Goal: Find specific page/section: Find specific page/section

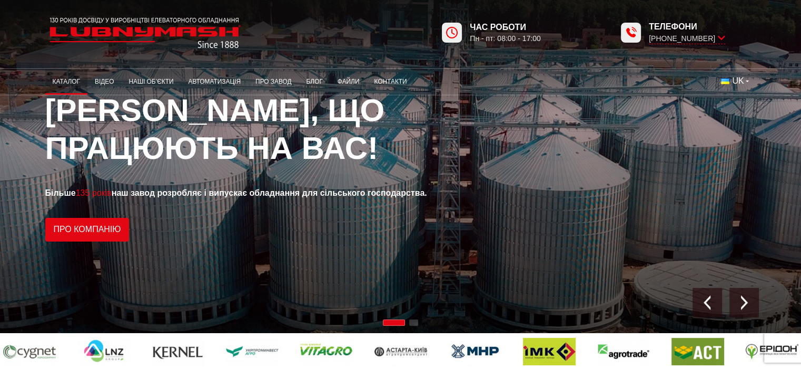
click at [73, 75] on link "Каталог" at bounding box center [66, 82] width 42 height 21
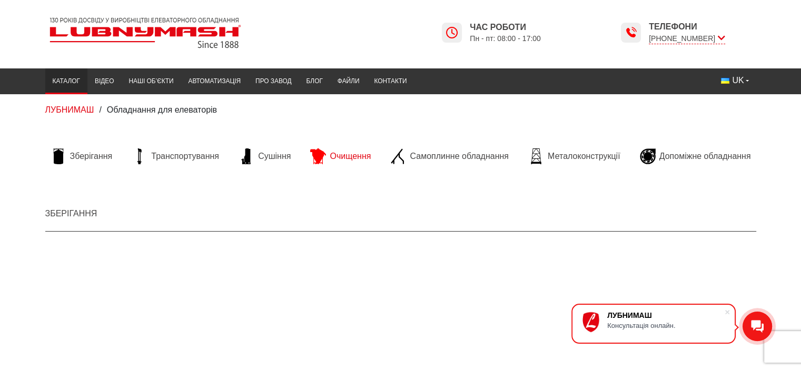
click at [322, 157] on icon at bounding box center [318, 157] width 16 height 16
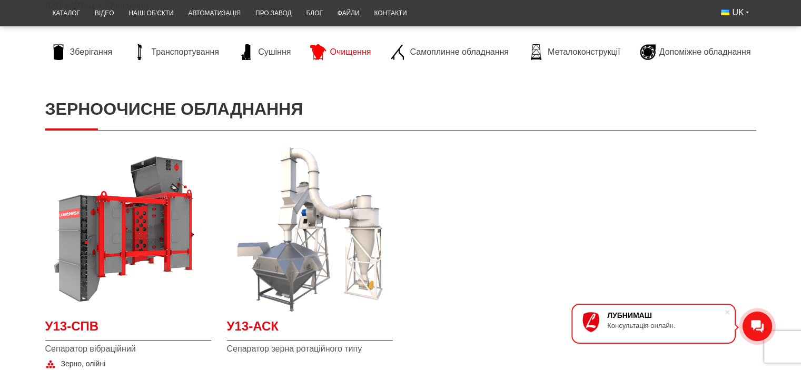
scroll to position [105, 0]
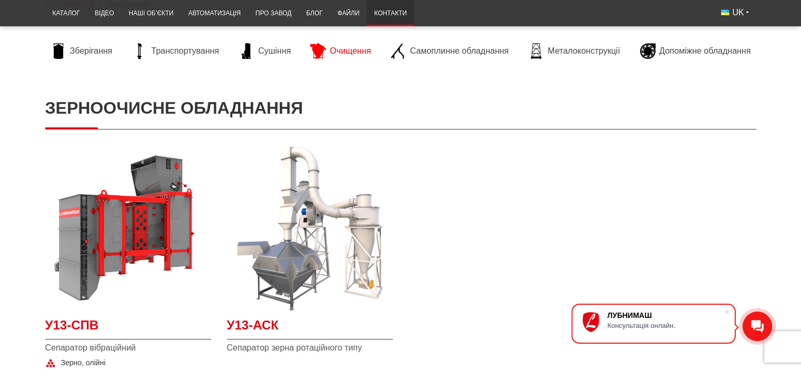
click at [388, 14] on link "Контакти" at bounding box center [390, 13] width 47 height 21
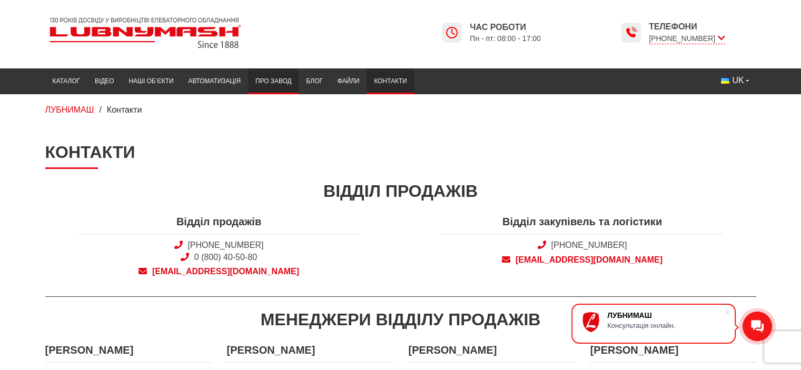
click at [259, 80] on link "Про завод" at bounding box center [273, 81] width 51 height 21
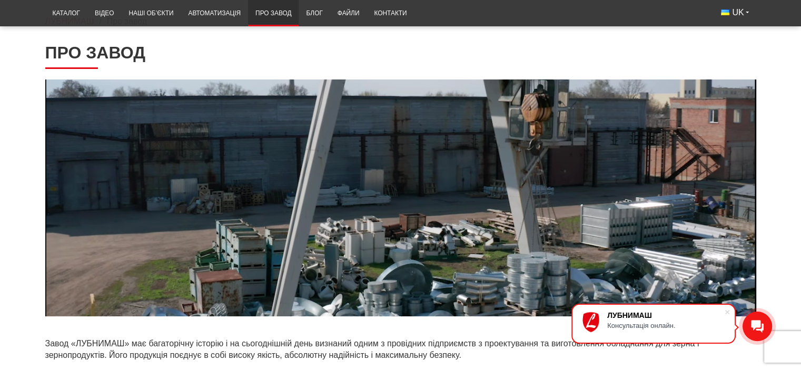
scroll to position [276, 0]
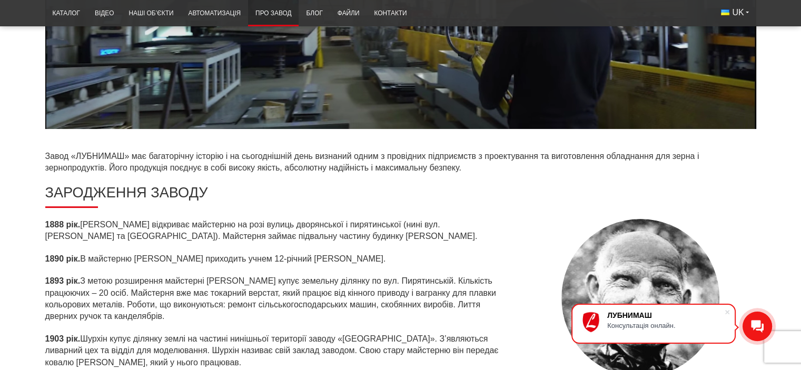
click at [89, 156] on p "Завод «ЛУБНИМАШ» має багаторічну історію і на сьогоднішній день визнаний одним …" at bounding box center [400, 163] width 711 height 24
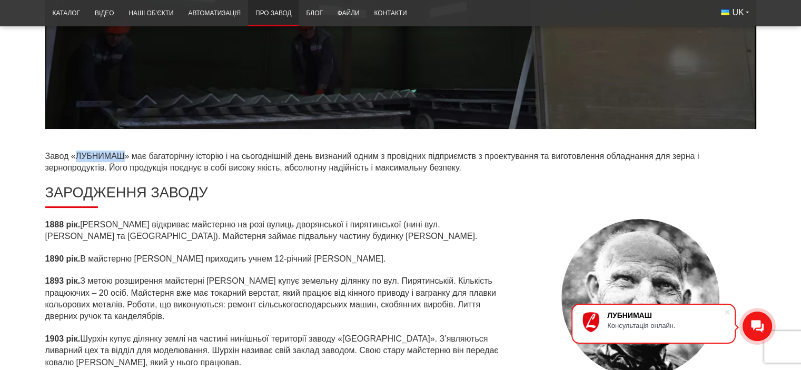
click at [89, 156] on p "Завод «ЛУБНИМАШ» має багаторічну історію і на сьогоднішній день визнаний одним …" at bounding box center [400, 163] width 711 height 24
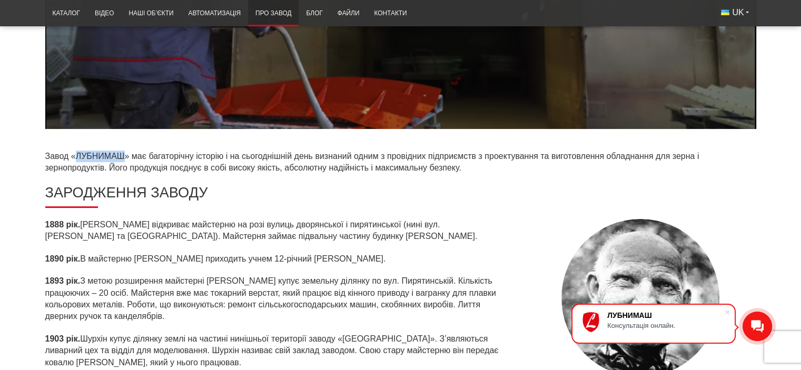
copy p "ЛУБНИМАШ"
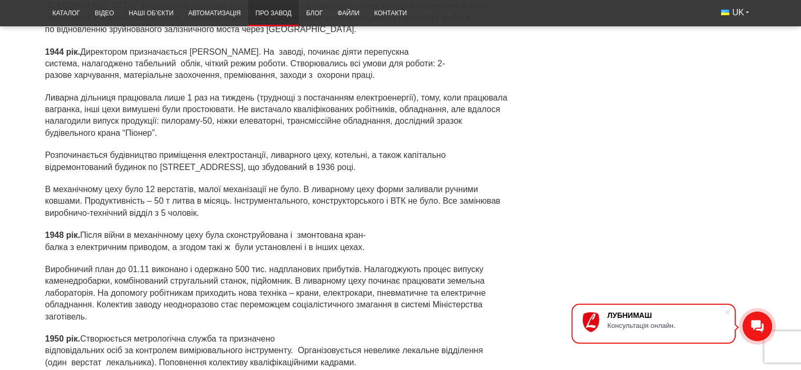
scroll to position [1356, 0]
